Goal: Task Accomplishment & Management: Manage account settings

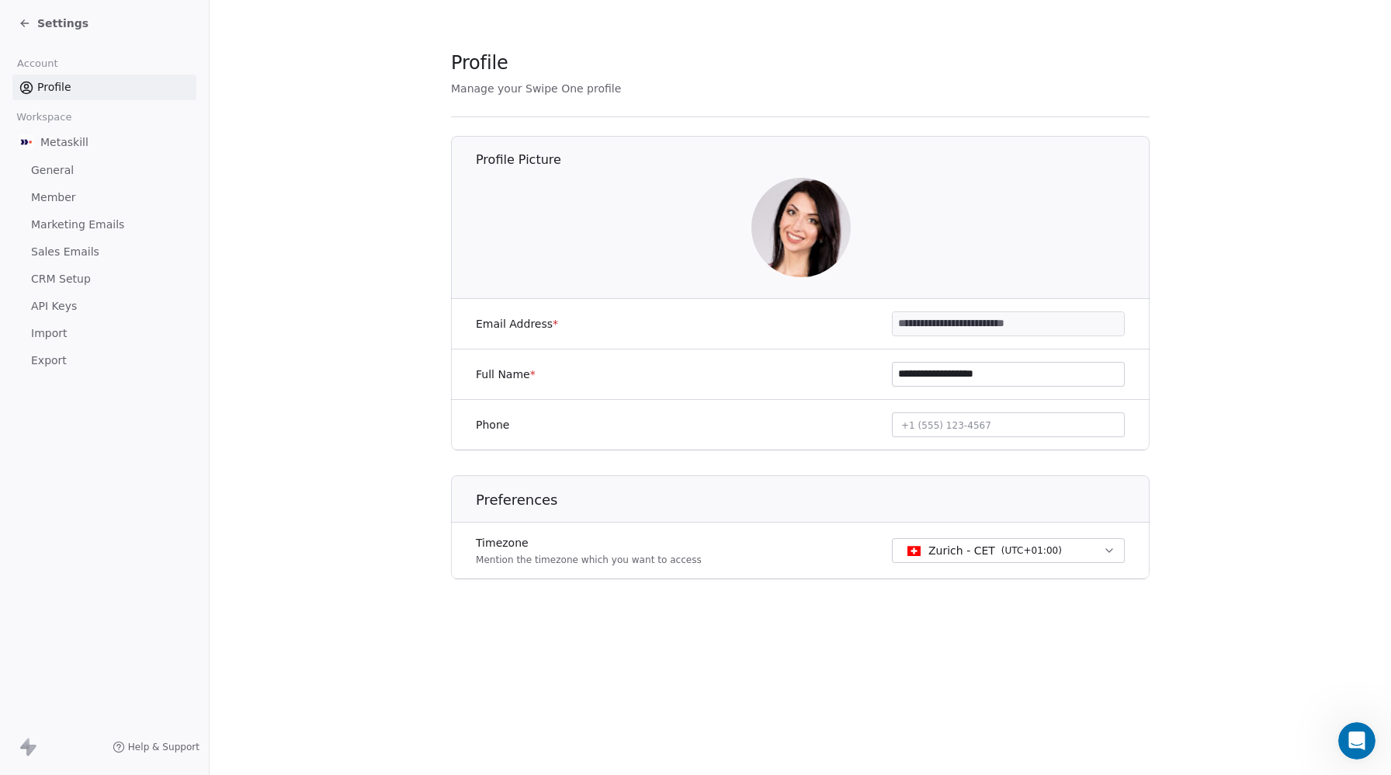
click at [69, 18] on span "Settings" at bounding box center [62, 24] width 51 height 16
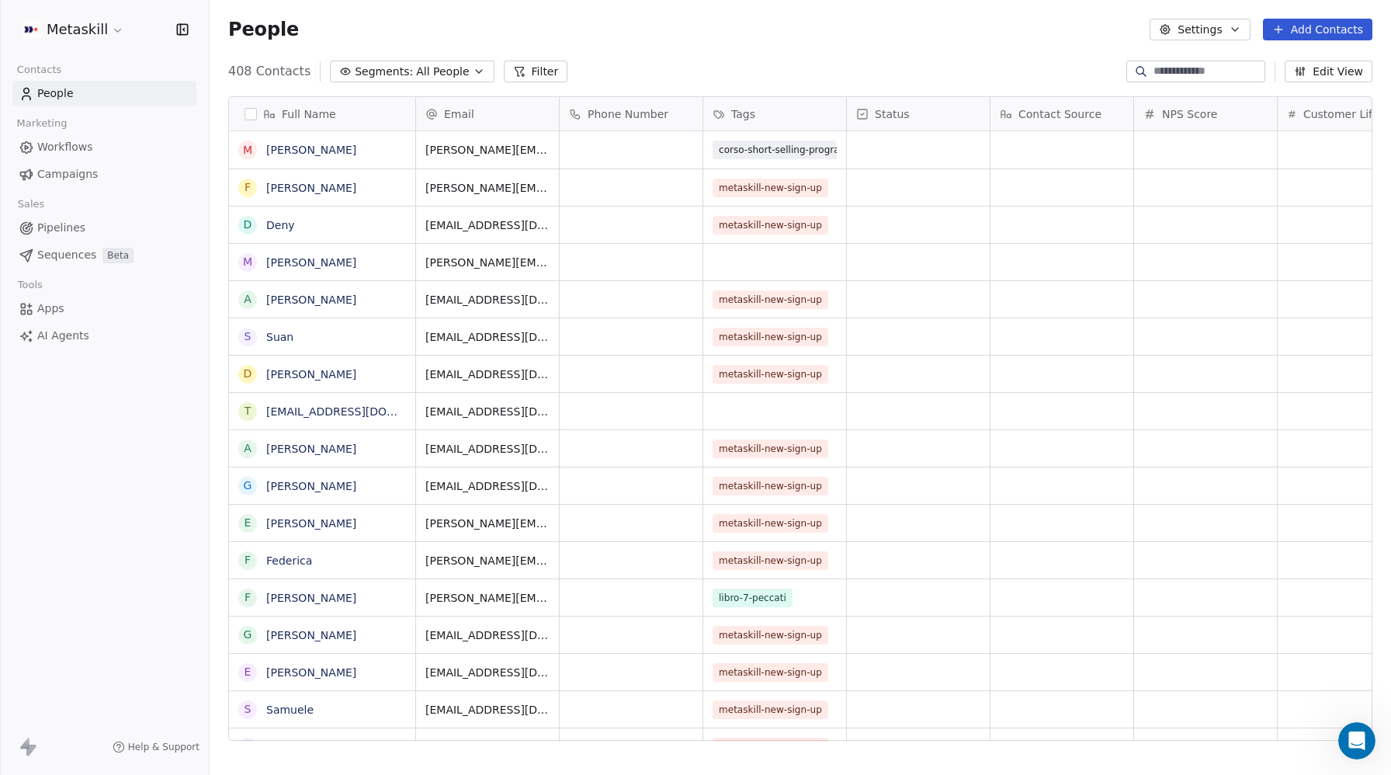
scroll to position [681, 1181]
click at [296, 411] on link "[EMAIL_ADDRESS][DOMAIN_NAME]" at bounding box center [361, 411] width 190 height 12
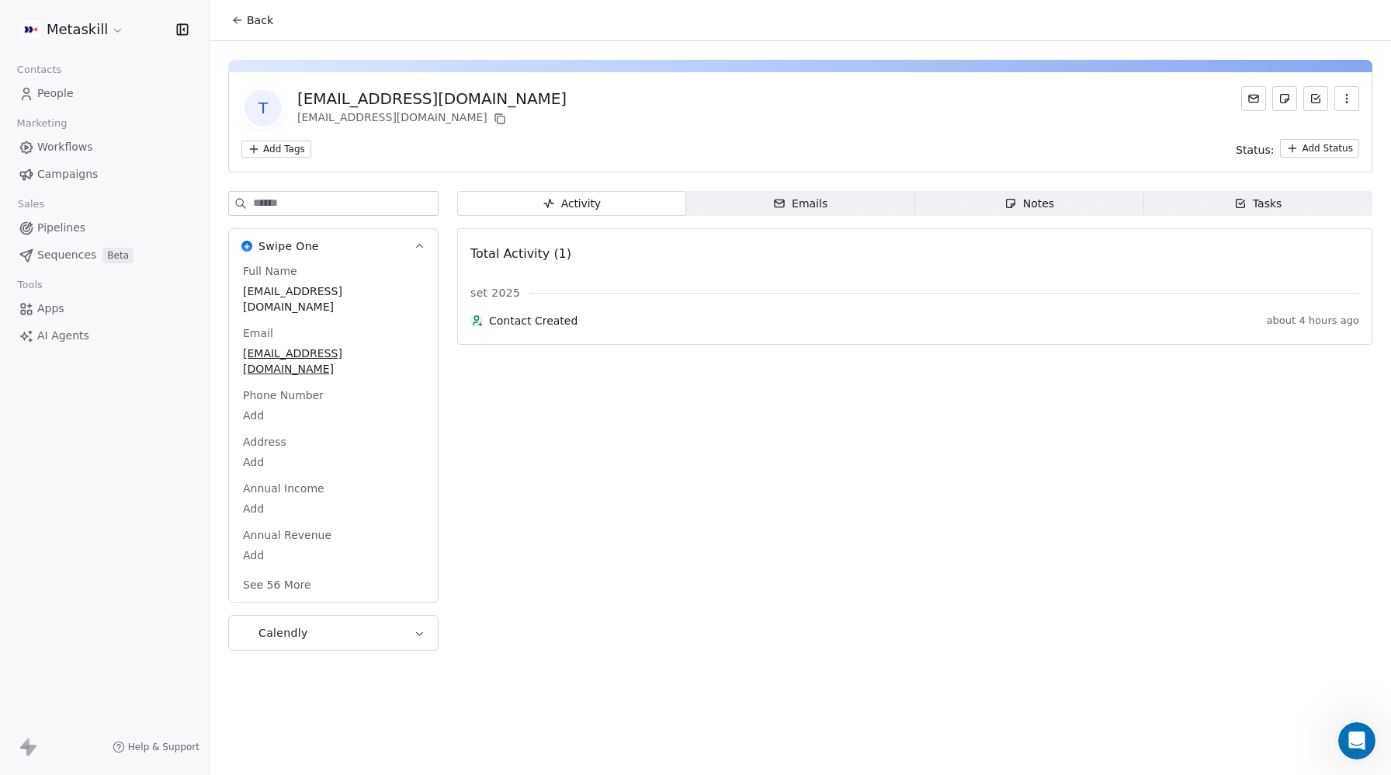
click at [1344, 99] on icon "button" at bounding box center [1346, 98] width 12 height 12
click at [1315, 132] on div "Delete" at bounding box center [1325, 132] width 104 height 25
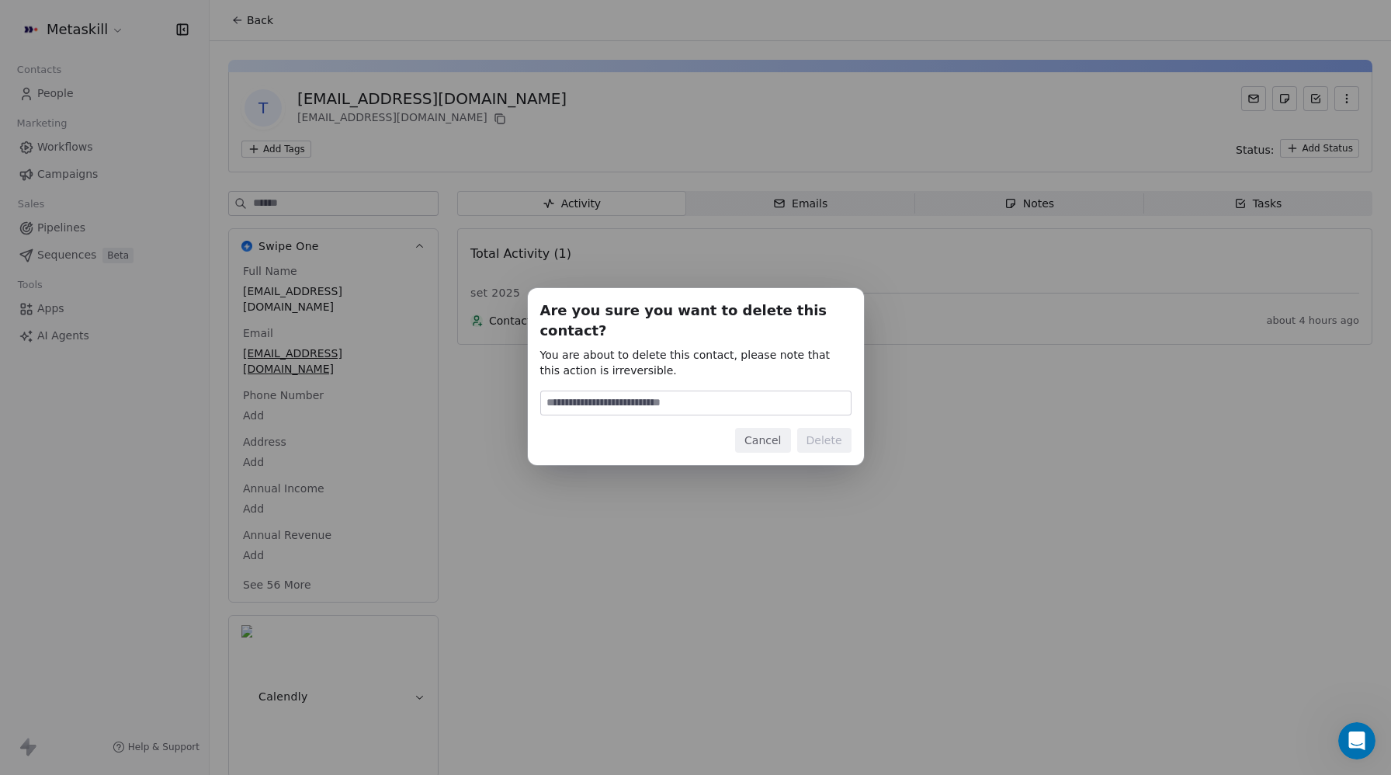
click at [639, 391] on input at bounding box center [696, 402] width 310 height 23
type input "******"
click at [831, 435] on button "Delete" at bounding box center [824, 440] width 54 height 25
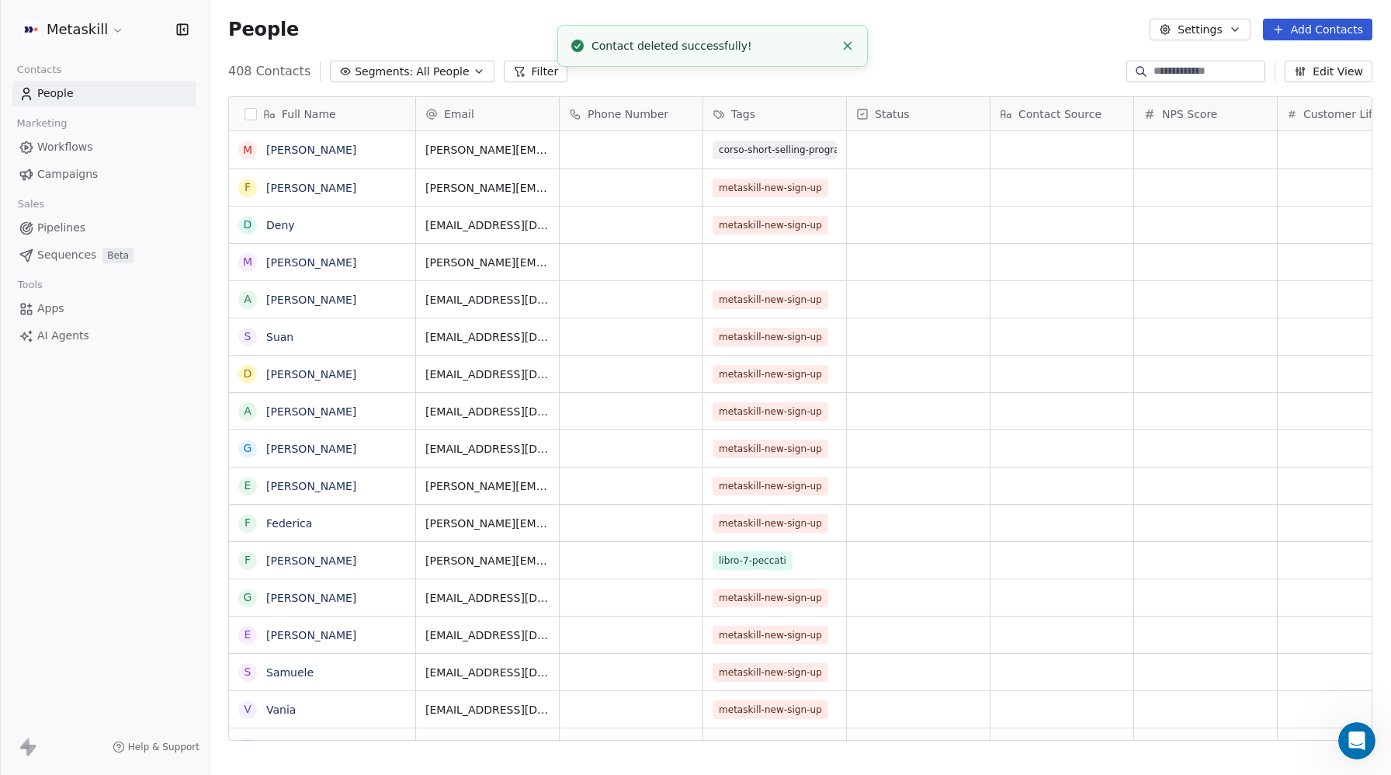
scroll to position [681, 1181]
